Goal: Information Seeking & Learning: Learn about a topic

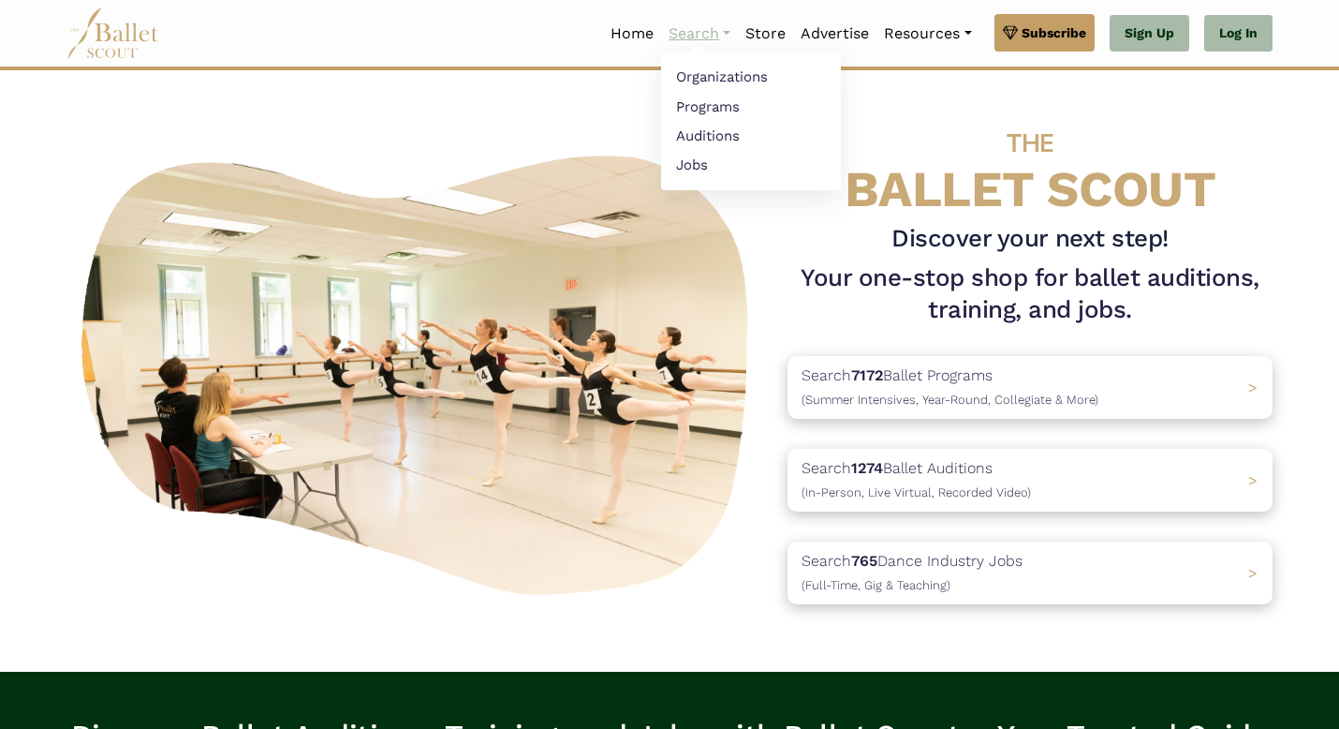
click at [701, 31] on link "Search" at bounding box center [699, 33] width 77 height 39
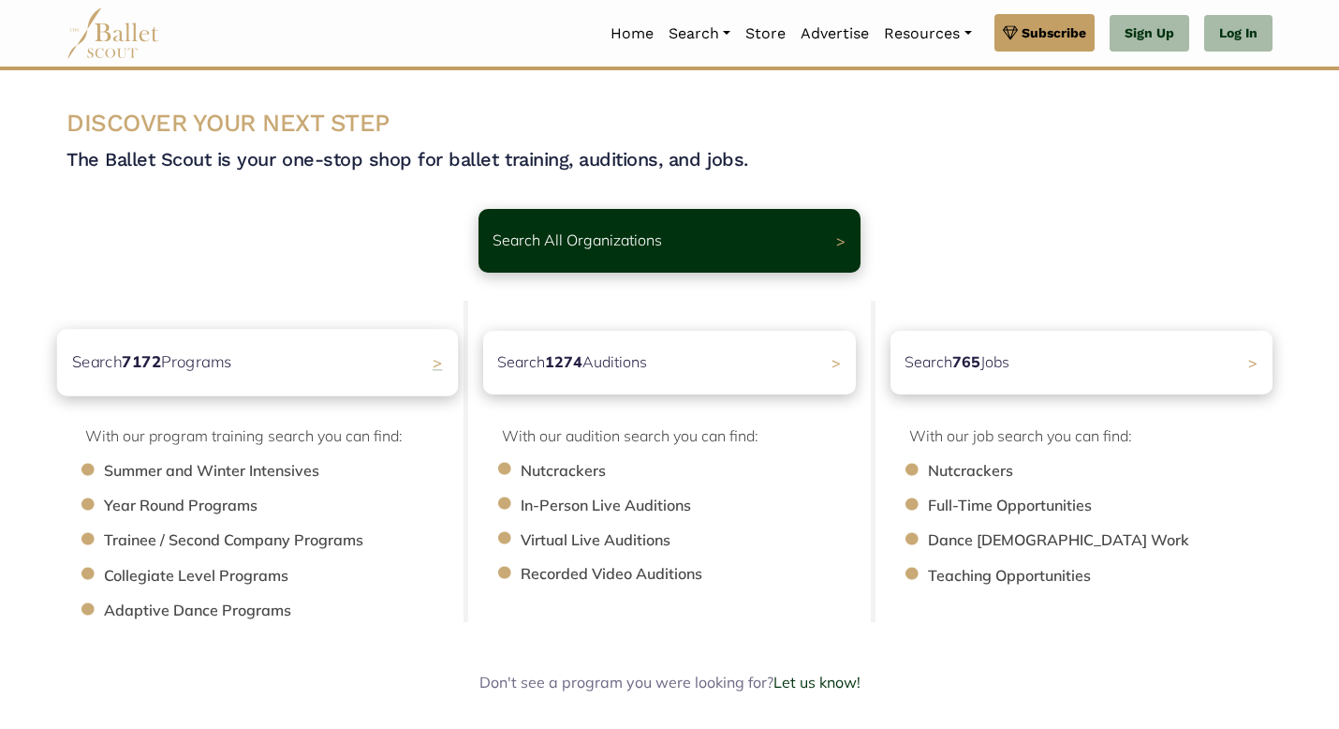
click at [303, 366] on div "Search 7172 Programs >" at bounding box center [257, 362] width 401 height 66
click at [692, 33] on link "Search" at bounding box center [699, 33] width 77 height 39
click at [698, 137] on link "Auditions" at bounding box center [751, 135] width 180 height 29
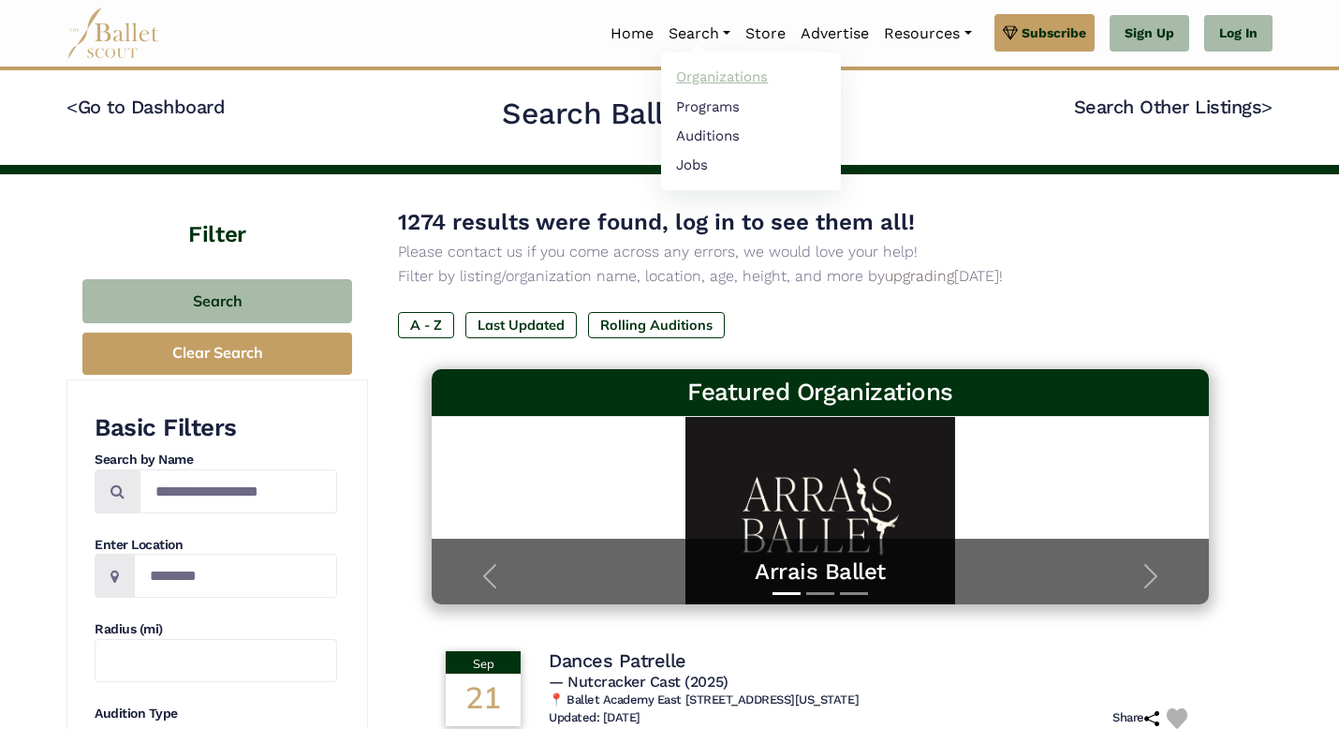
click at [708, 78] on link "Organizations" at bounding box center [751, 77] width 180 height 29
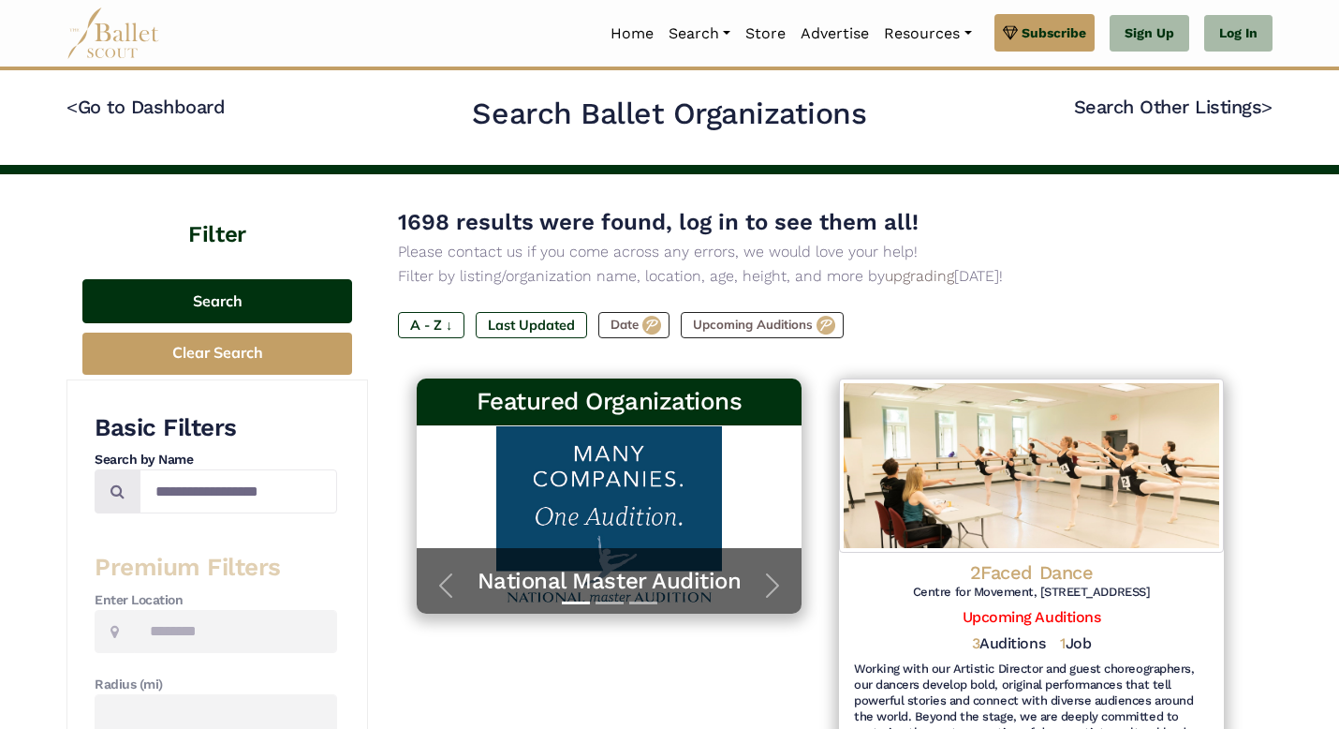
click at [232, 300] on button "Search" at bounding box center [217, 301] width 270 height 44
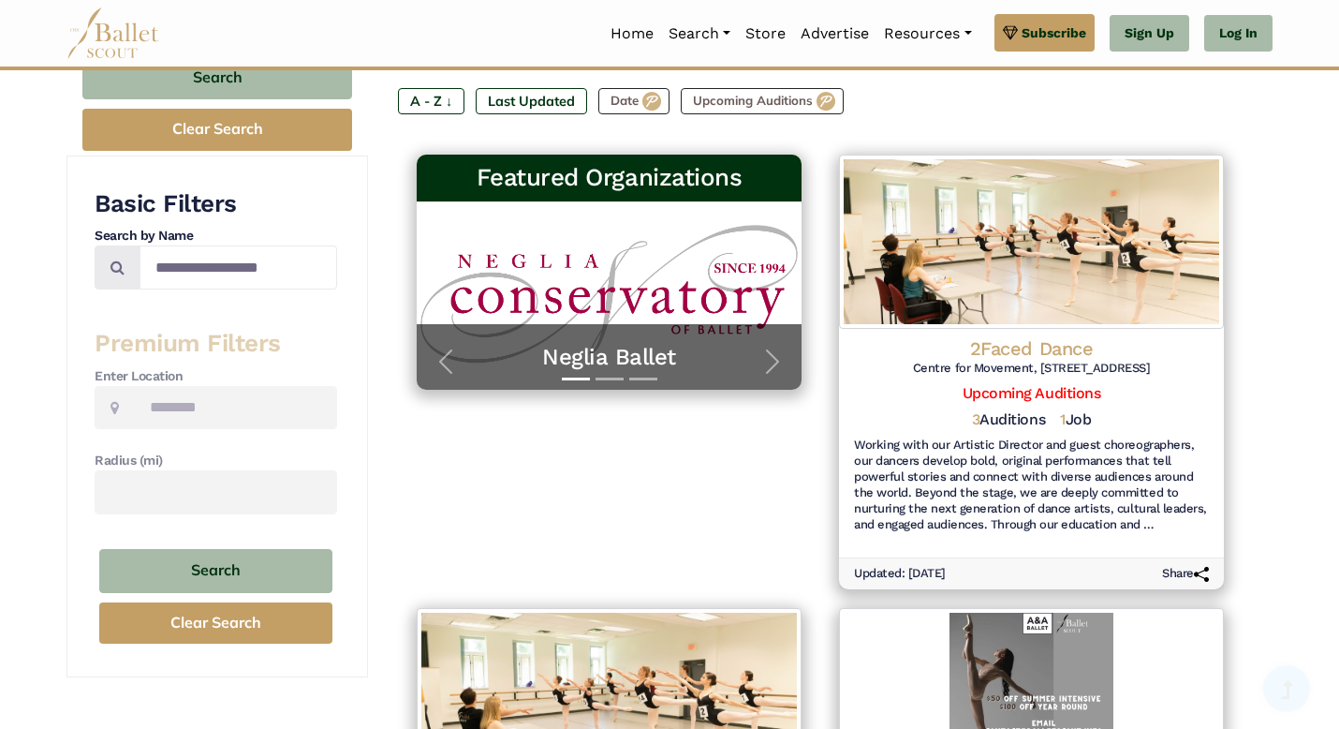
scroll to position [215, 0]
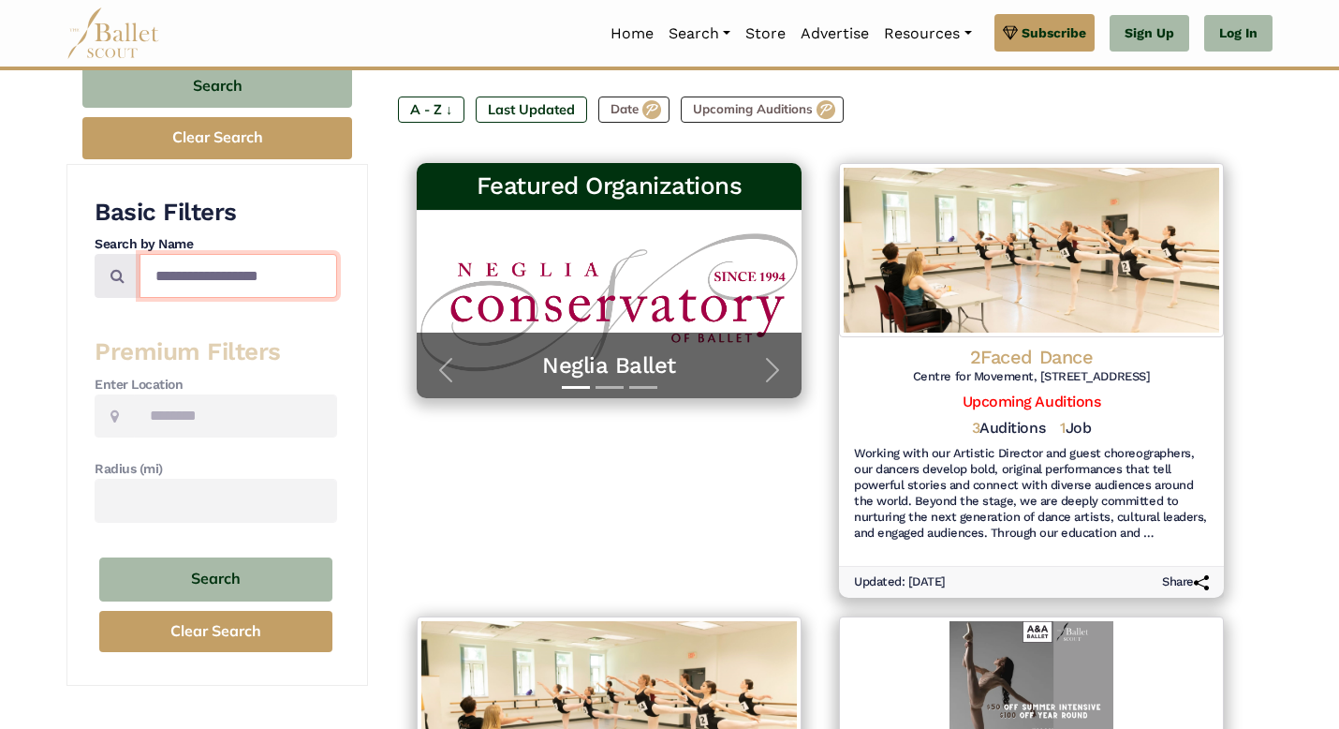
click at [213, 270] on input "Search by names..." at bounding box center [239, 276] width 198 height 44
type input "********"
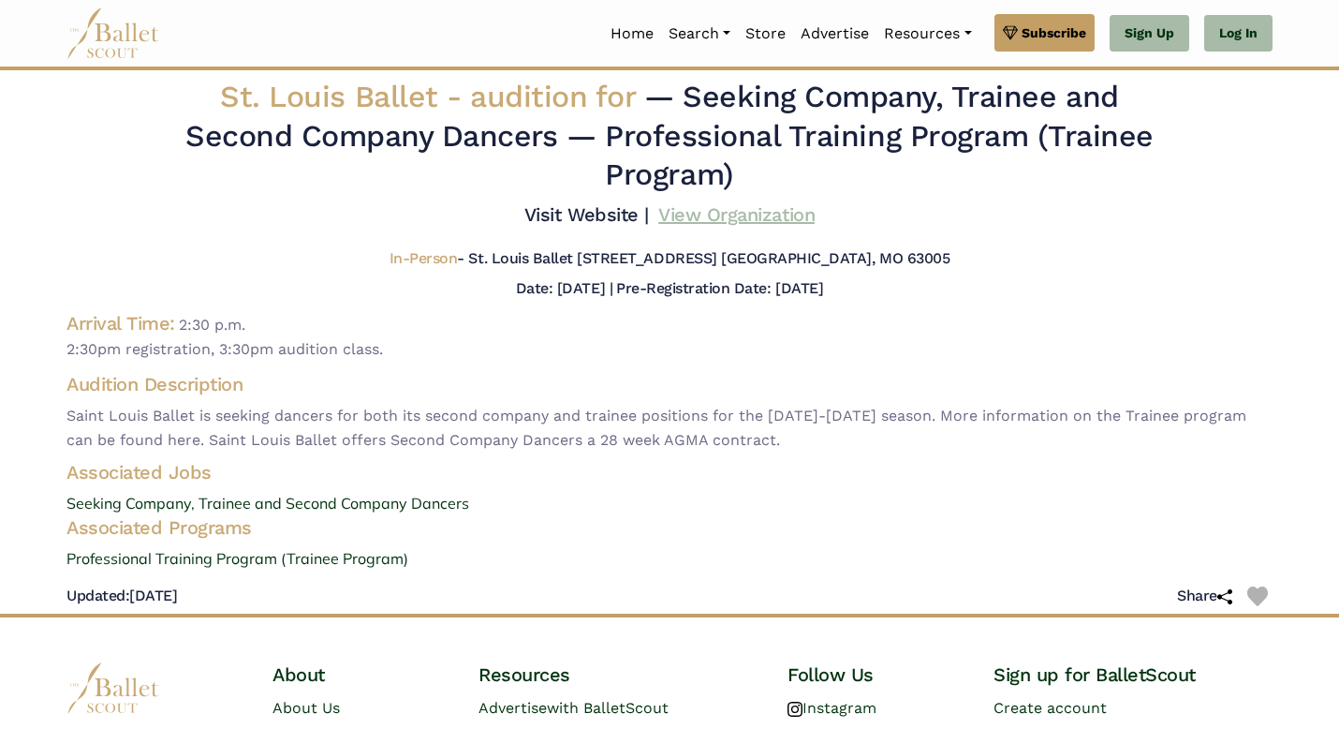
click at [731, 212] on link "View Organization" at bounding box center [736, 214] width 156 height 22
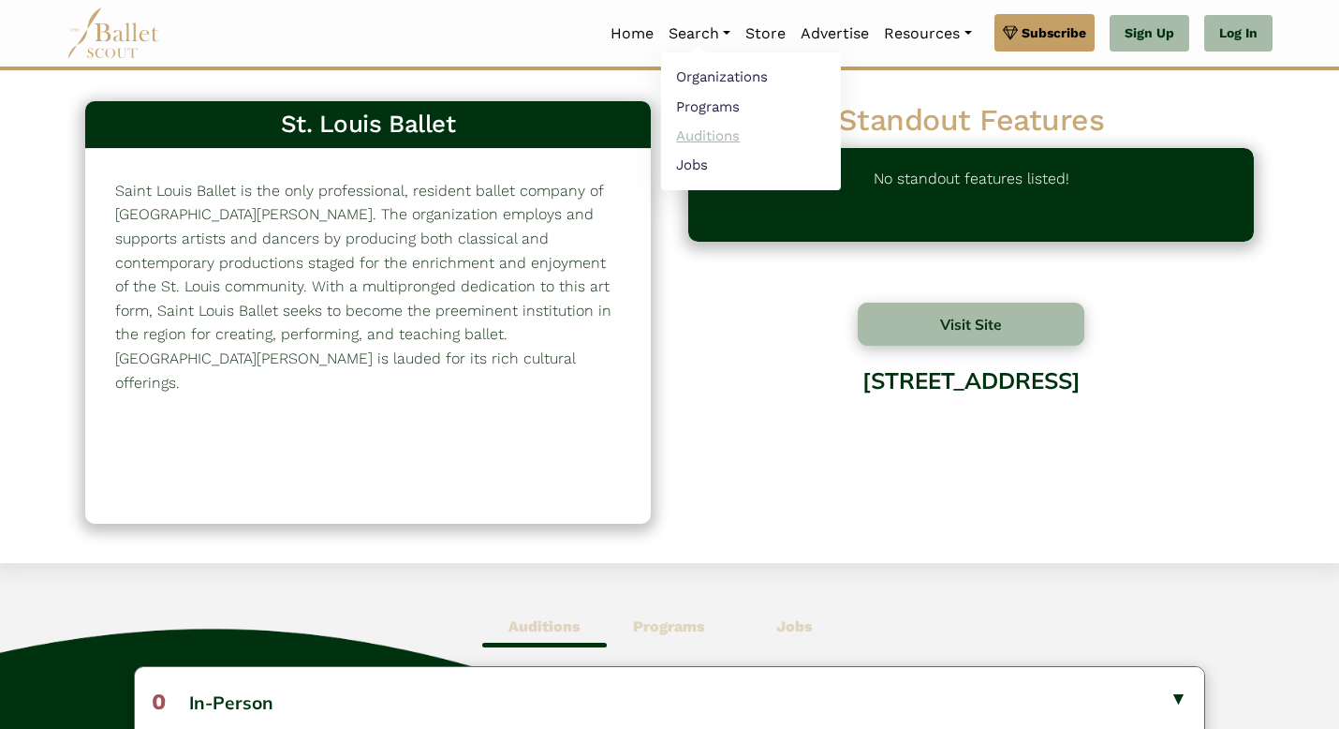
click at [708, 129] on link "Auditions" at bounding box center [751, 135] width 180 height 29
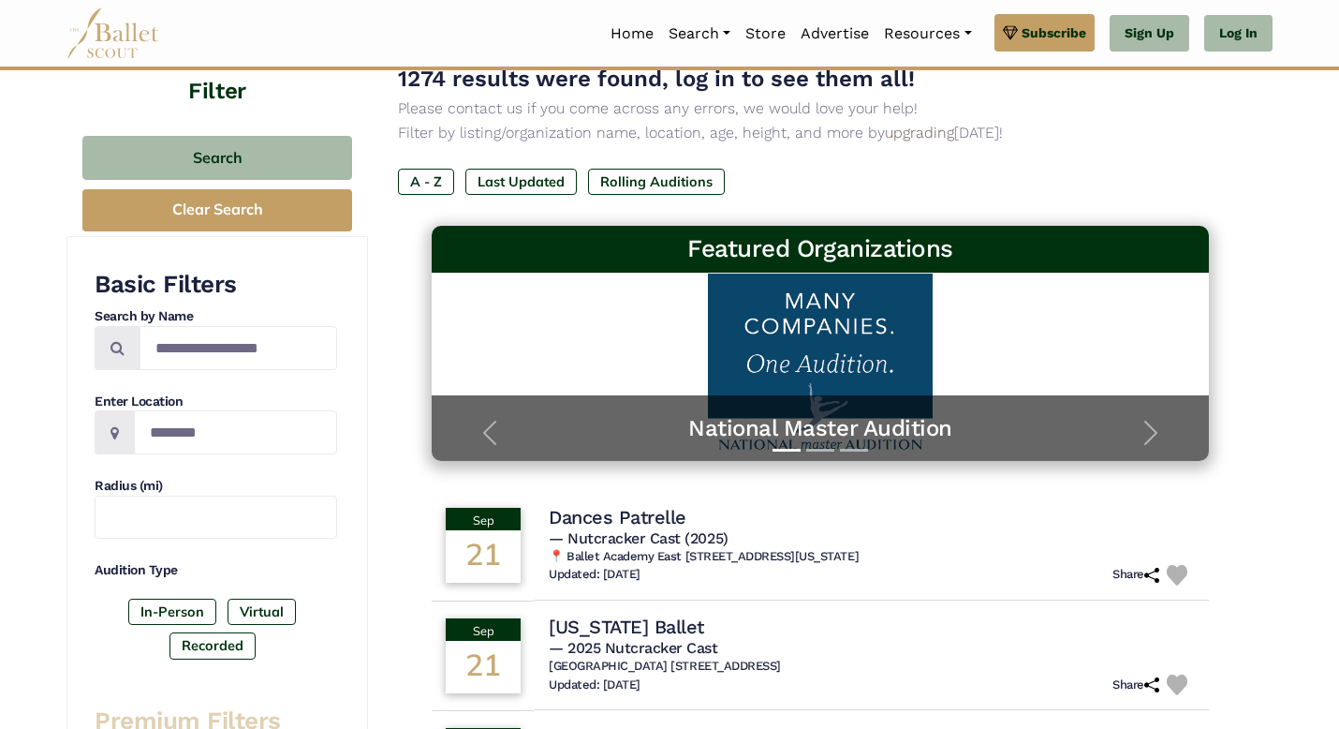
scroll to position [150, 0]
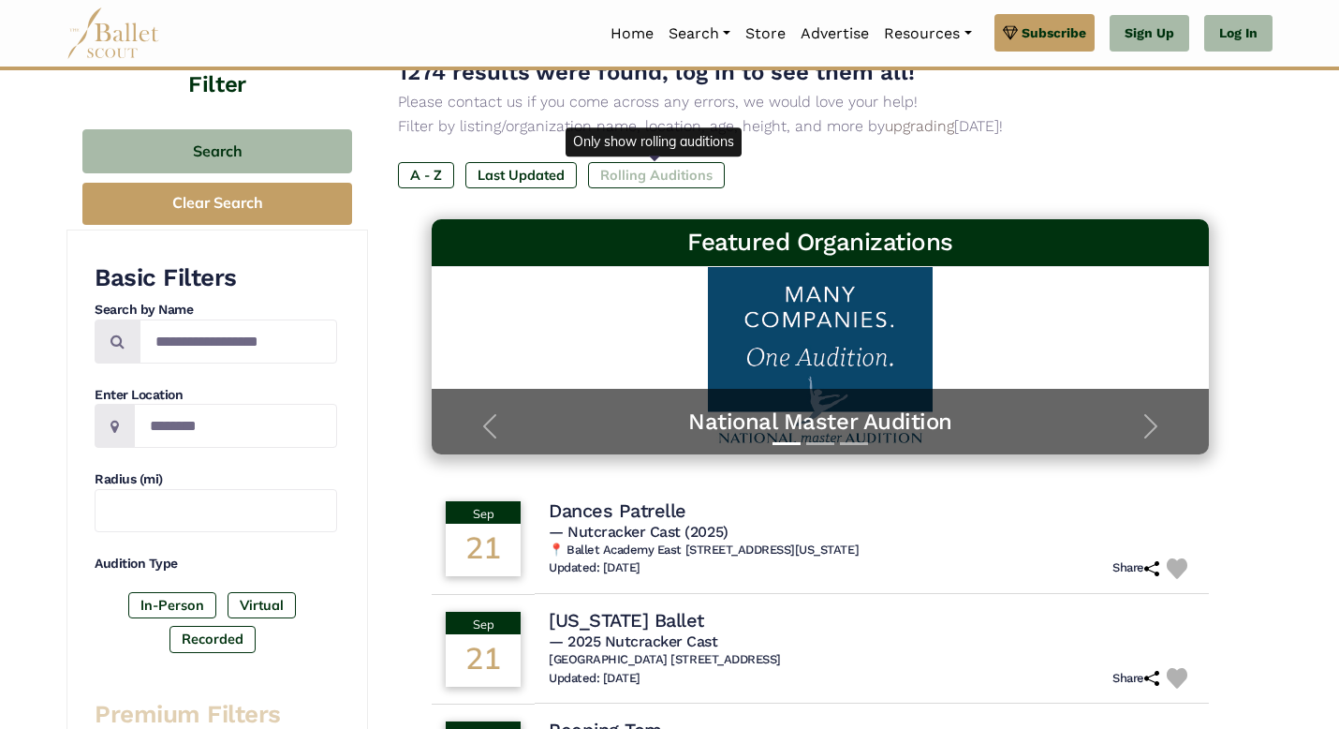
click at [640, 187] on label "Rolling Auditions" at bounding box center [656, 175] width 137 height 26
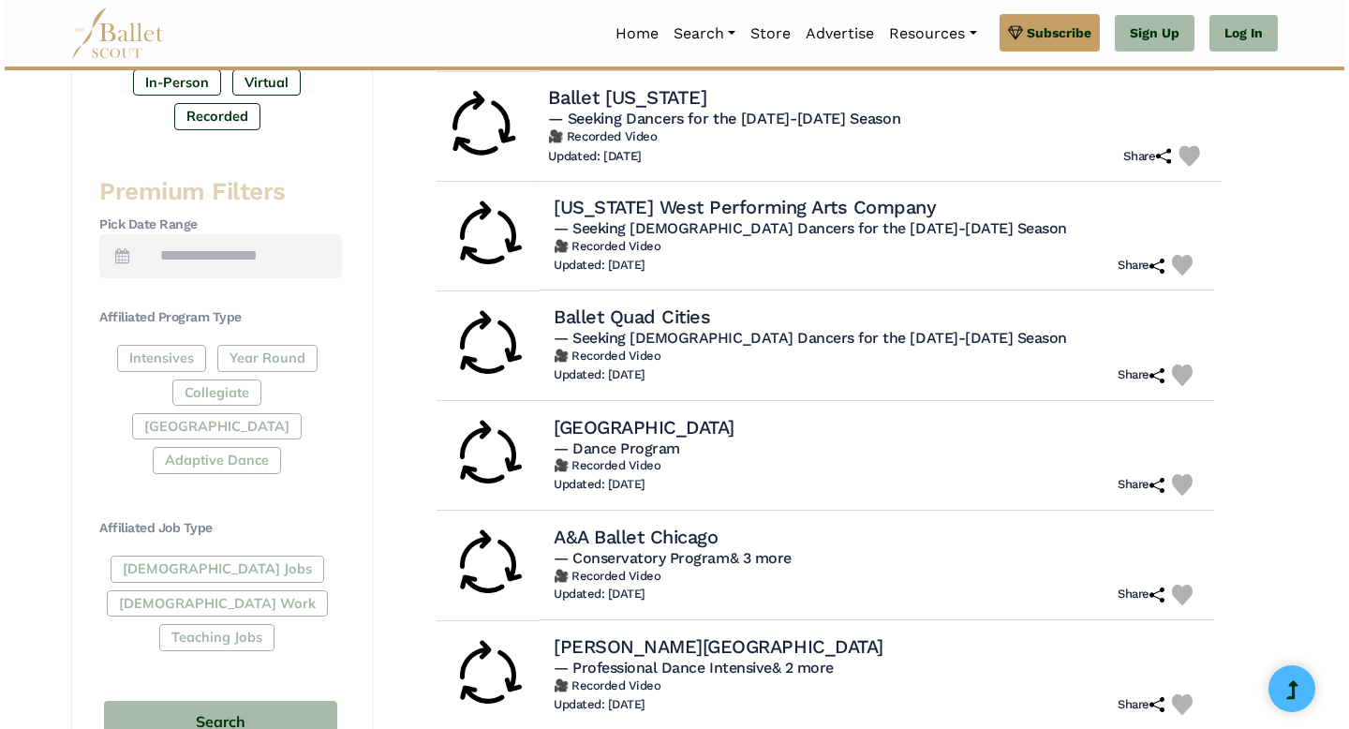
scroll to position [673, 0]
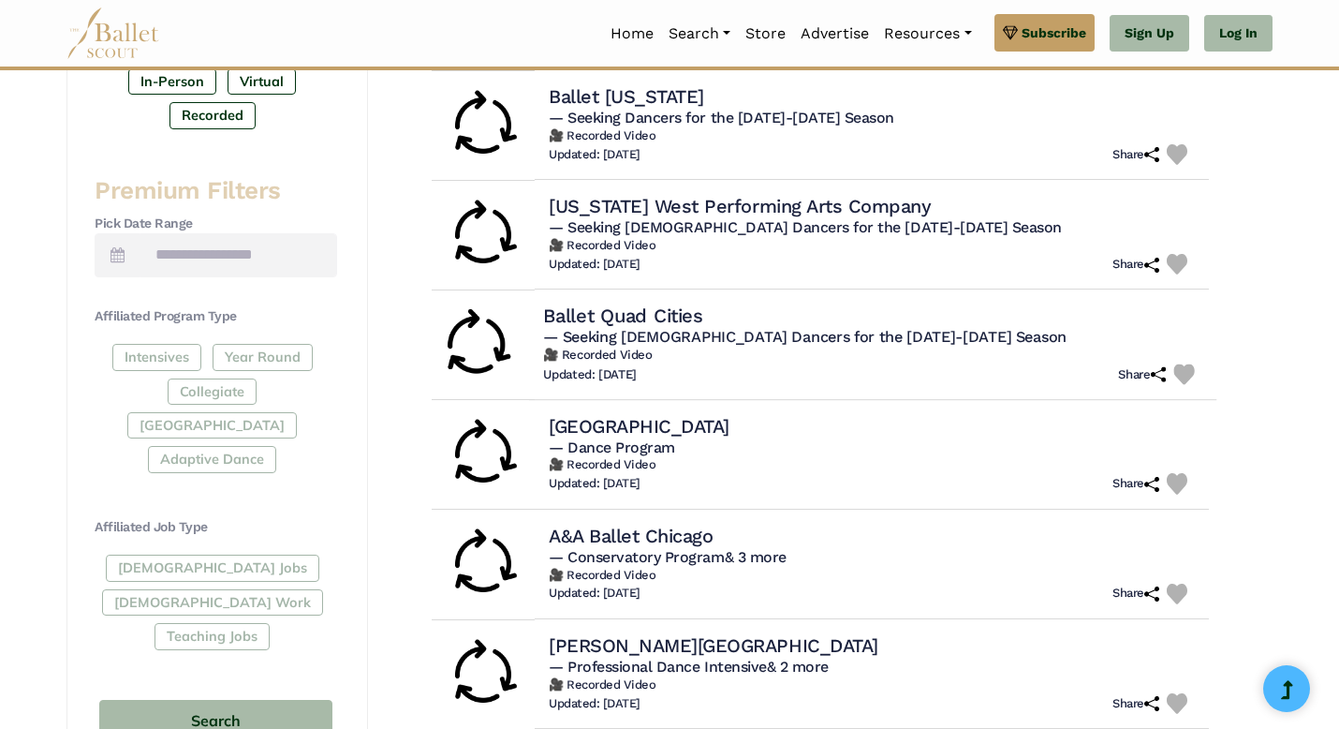
click at [807, 362] on h6 "🎥 Recorded Video" at bounding box center [872, 355] width 659 height 16
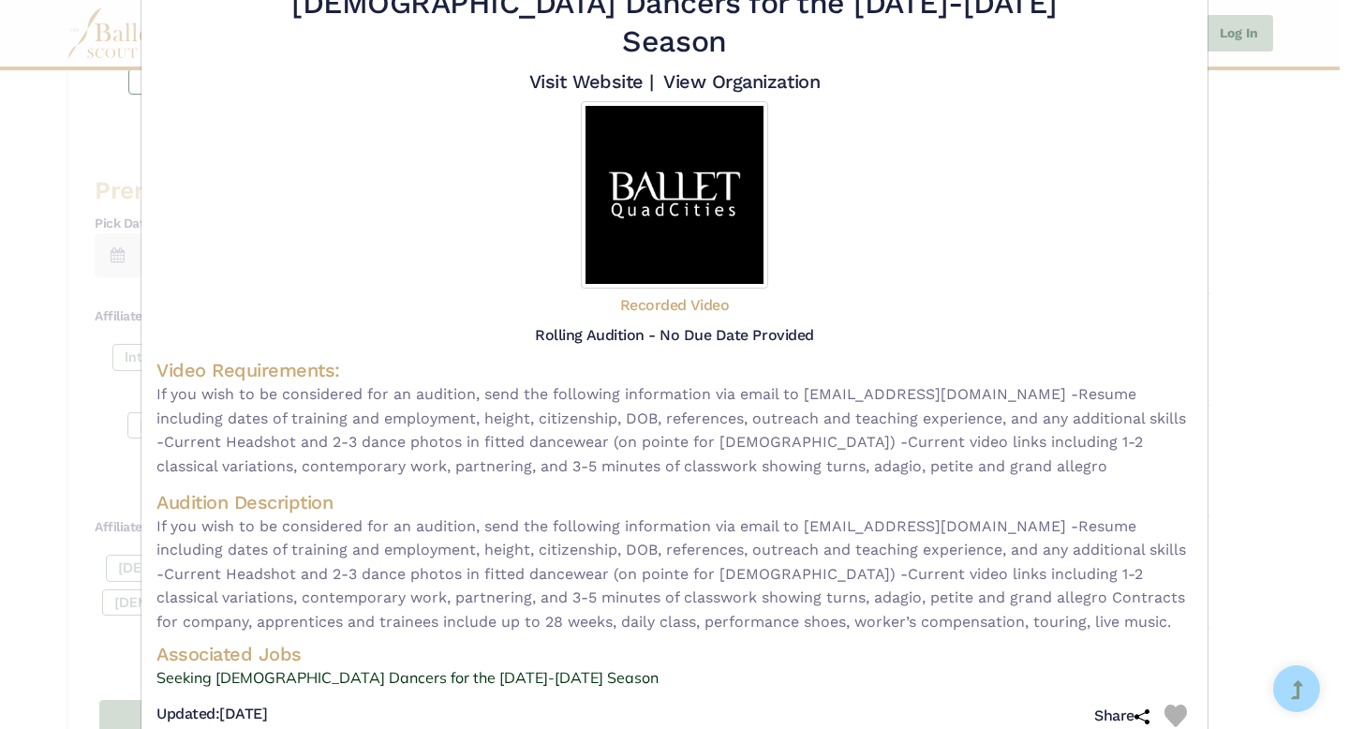
scroll to position [114, 0]
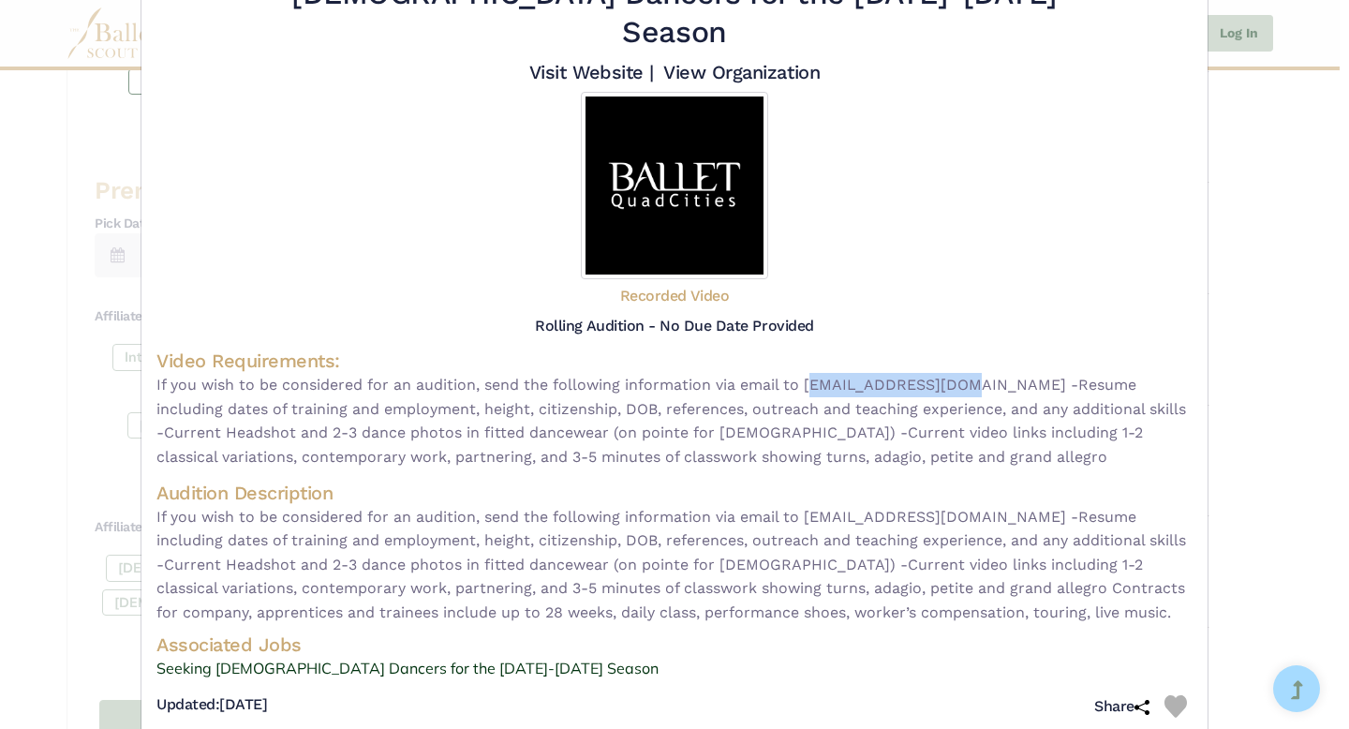
drag, startPoint x: 804, startPoint y: 347, endPoint x: 947, endPoint y: 356, distance: 143.6
click at [947, 373] on span "If you wish to be considered for an audition, send the following information vi…" at bounding box center [674, 421] width 1036 height 96
copy span "[EMAIL_ADDRESS][DOMAIN_NAME]"
